Goal: Information Seeking & Learning: Learn about a topic

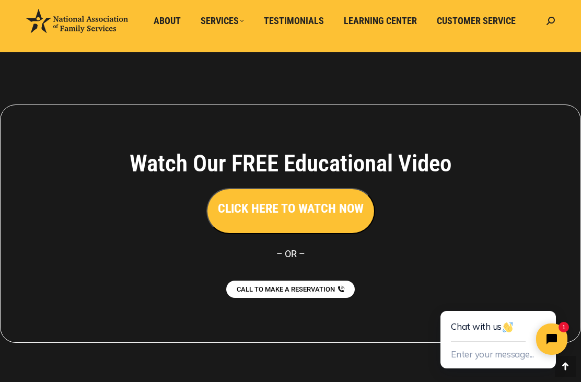
scroll to position [2300, 0]
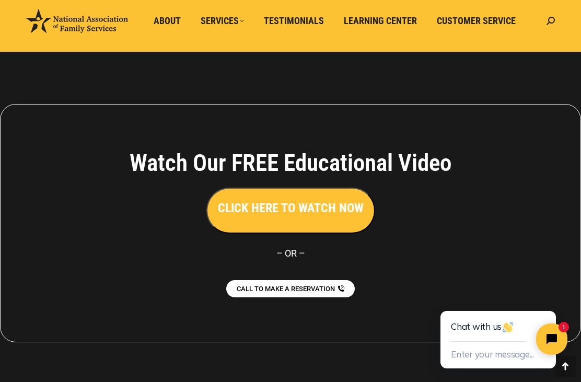
click at [324, 201] on h3 "CLICK HERE TO WATCH NOW" at bounding box center [291, 208] width 146 height 18
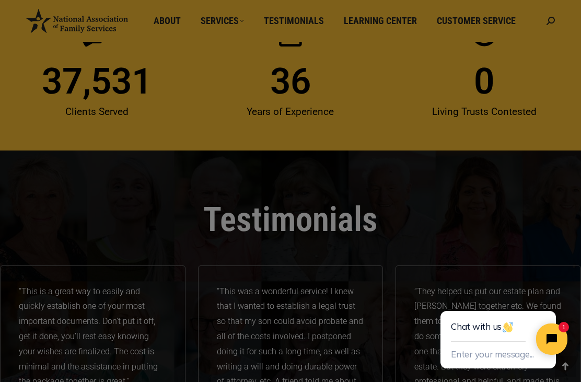
scroll to position [1443, 0]
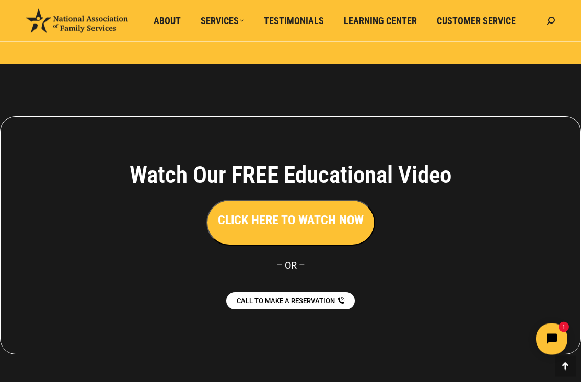
scroll to position [2300, 0]
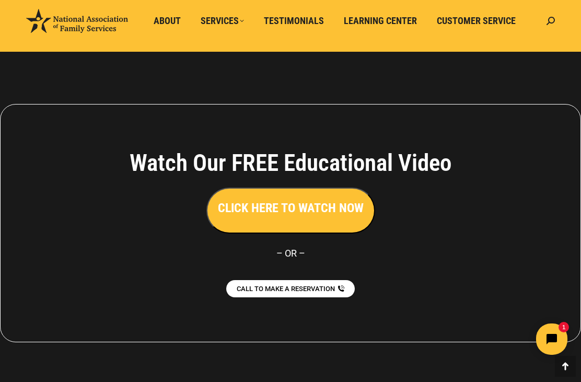
click at [335, 285] on span "CALL TO MAKE A RESERVATION" at bounding box center [286, 288] width 98 height 7
click at [496, 22] on span "Customer Service" at bounding box center [476, 20] width 79 height 11
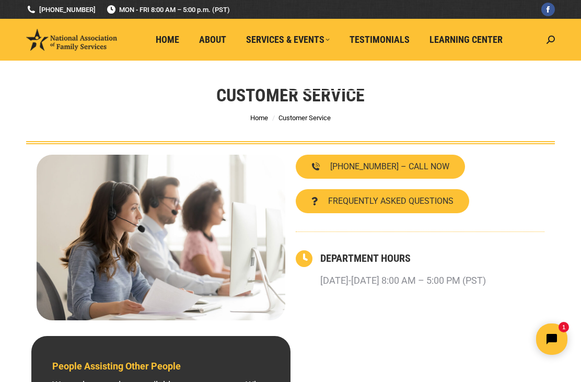
click at [445, 198] on span "FREQUENTLY ASKED QUESTIONS" at bounding box center [390, 201] width 125 height 8
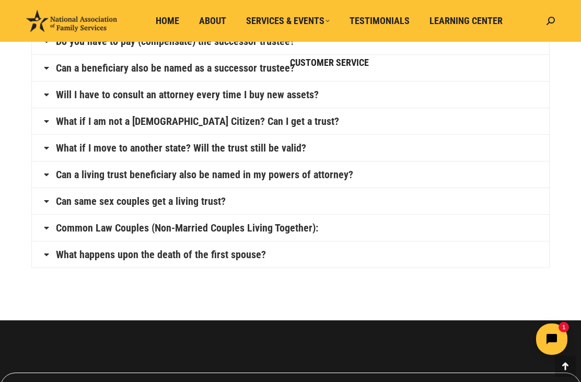
scroll to position [590, 0]
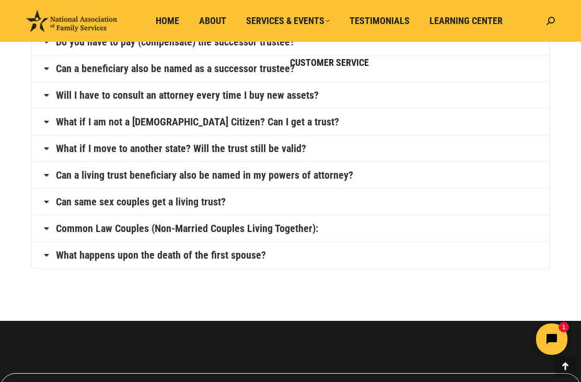
click at [301, 143] on link "What if I move to another state? Will the trust still be valid?" at bounding box center [181, 148] width 250 height 10
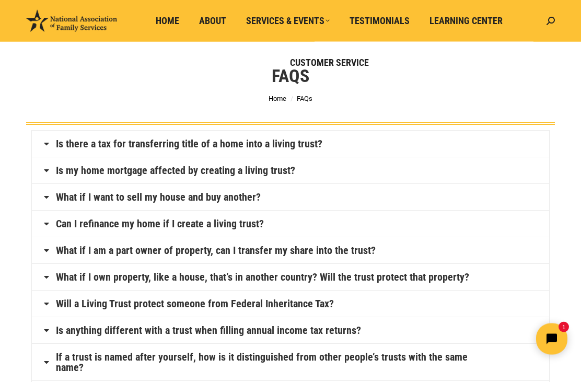
scroll to position [0, 0]
